Goal: Information Seeking & Learning: Learn about a topic

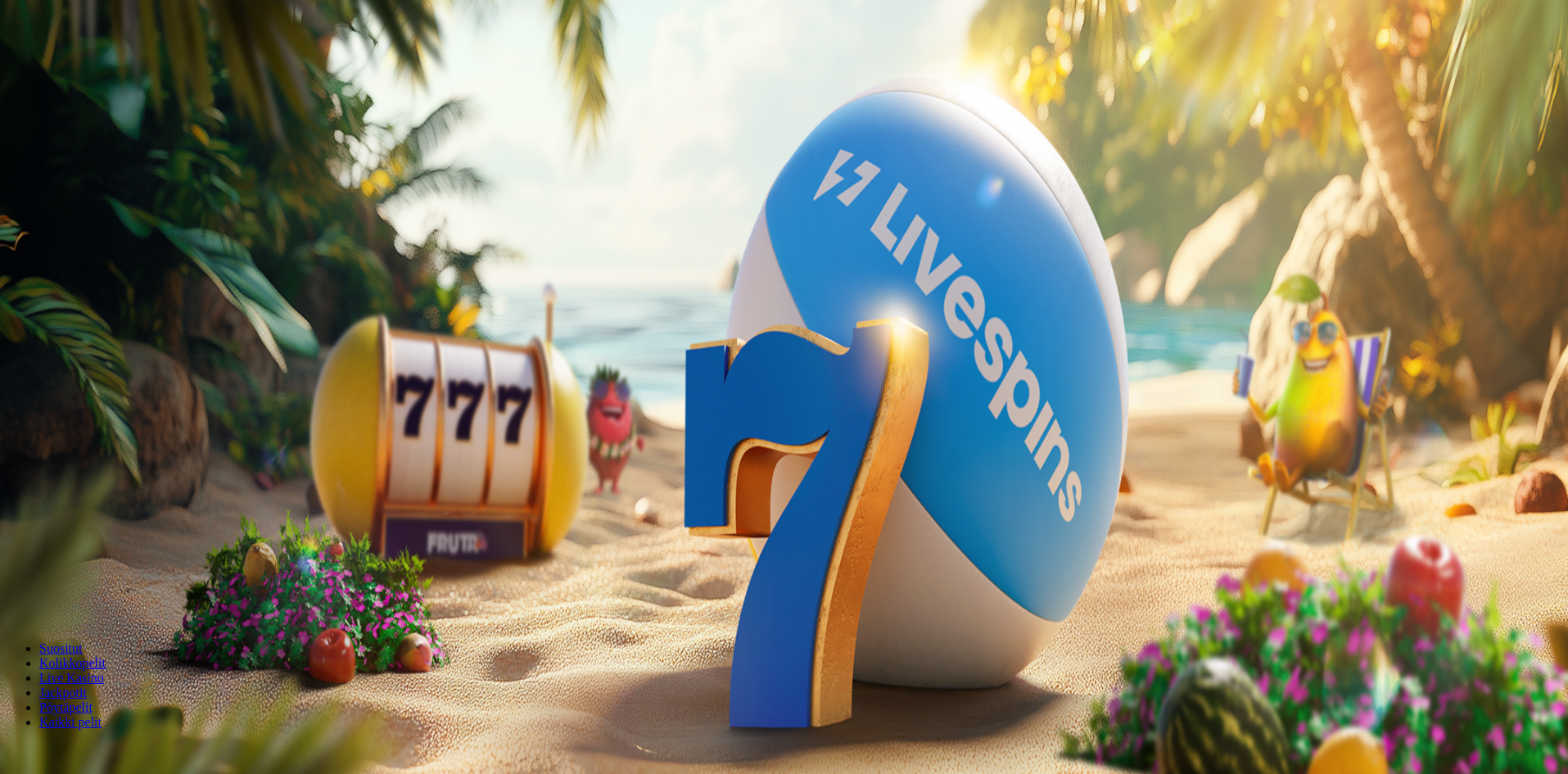
click at [96, 66] on span "Kirjaudu" at bounding box center [113, 59] width 40 height 12
click at [89, 125] on span "Tarjoukset" at bounding box center [66, 118] width 55 height 14
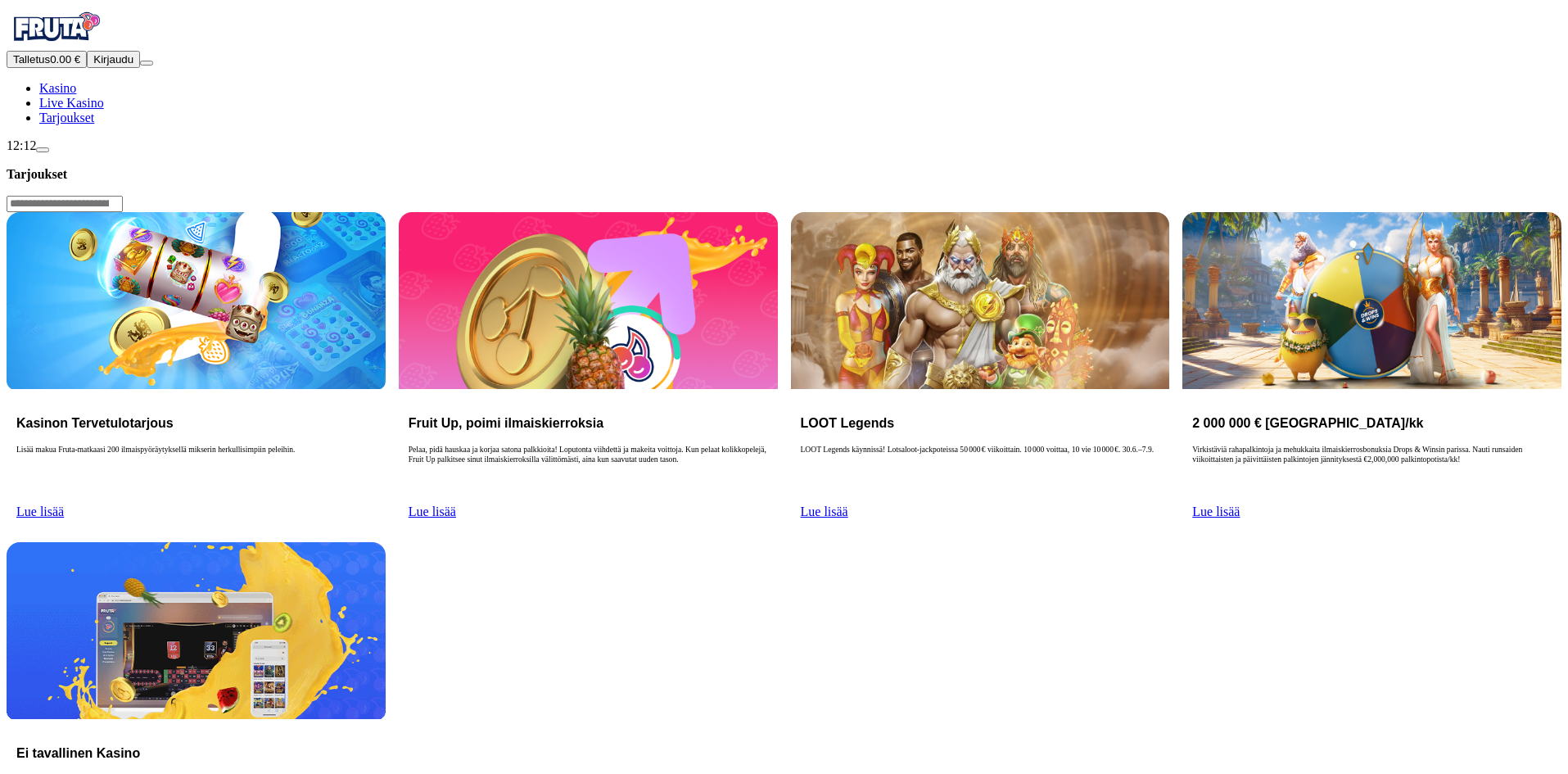
click at [120, 68] on button "Kirjaudu" at bounding box center [113, 60] width 53 height 17
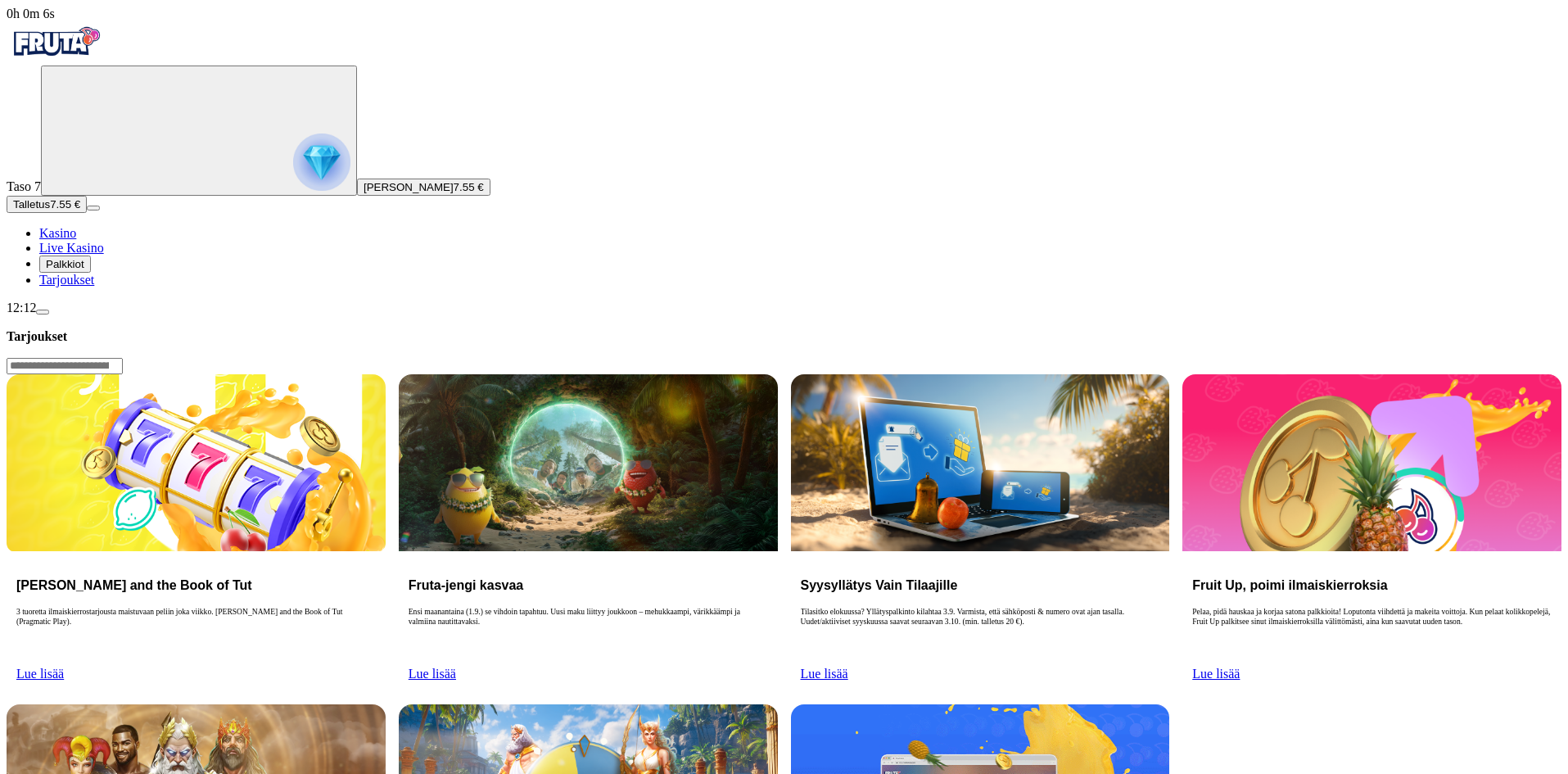
click at [848, 667] on link "Lue lisää" at bounding box center [824, 673] width 48 height 14
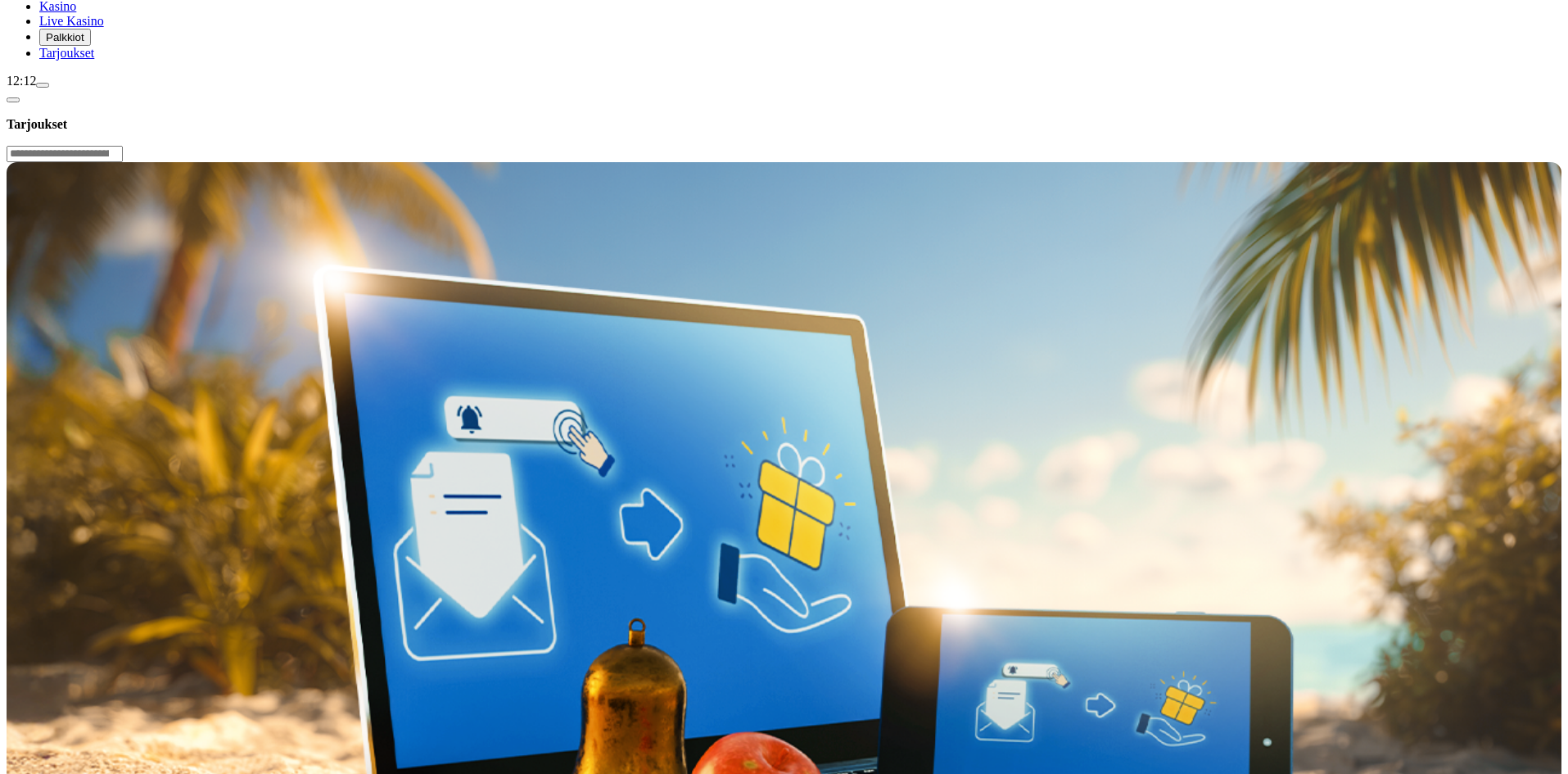
scroll to position [328, 0]
